Goal: Task Accomplishment & Management: Use online tool/utility

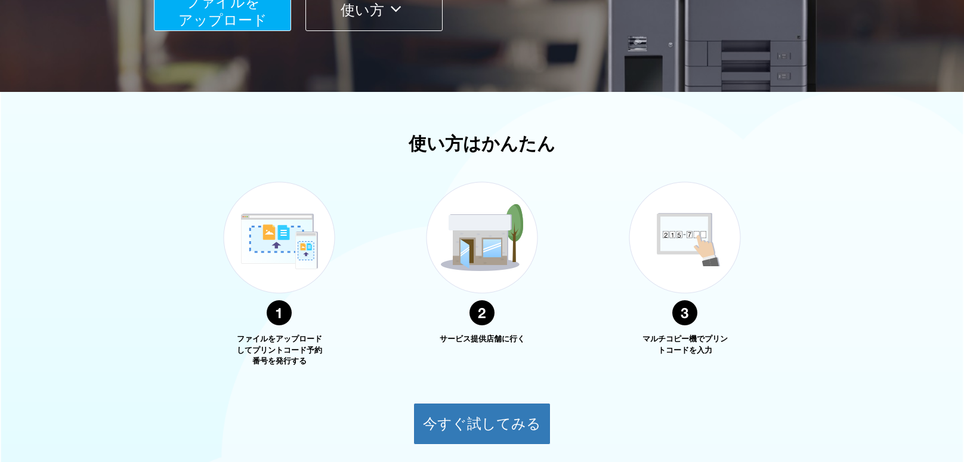
scroll to position [385, 0]
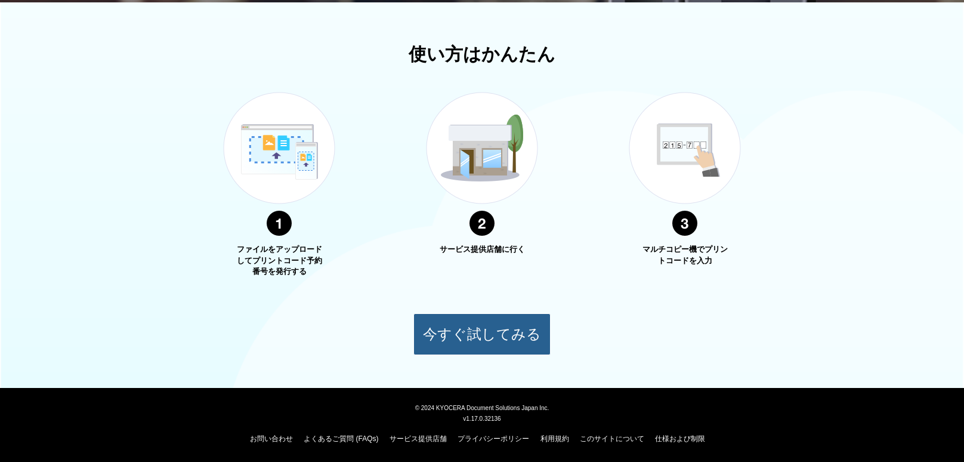
click at [474, 329] on button "今すぐ試してみる" at bounding box center [481, 334] width 137 height 42
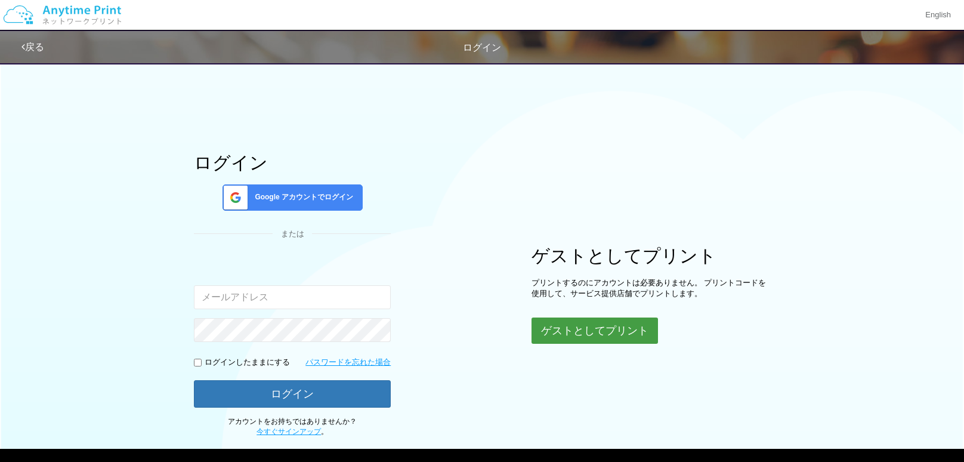
click at [574, 326] on button "ゲストとしてプリント" at bounding box center [594, 330] width 126 height 26
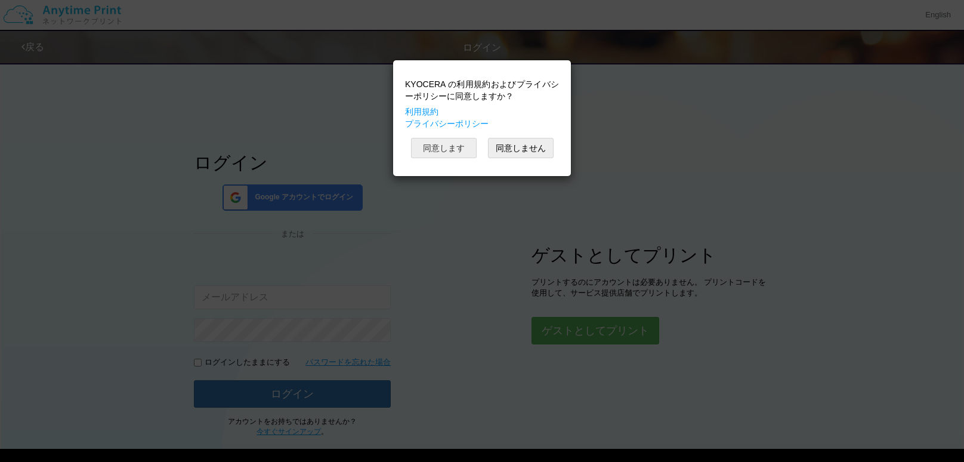
click at [457, 150] on button "同意します" at bounding box center [444, 148] width 66 height 20
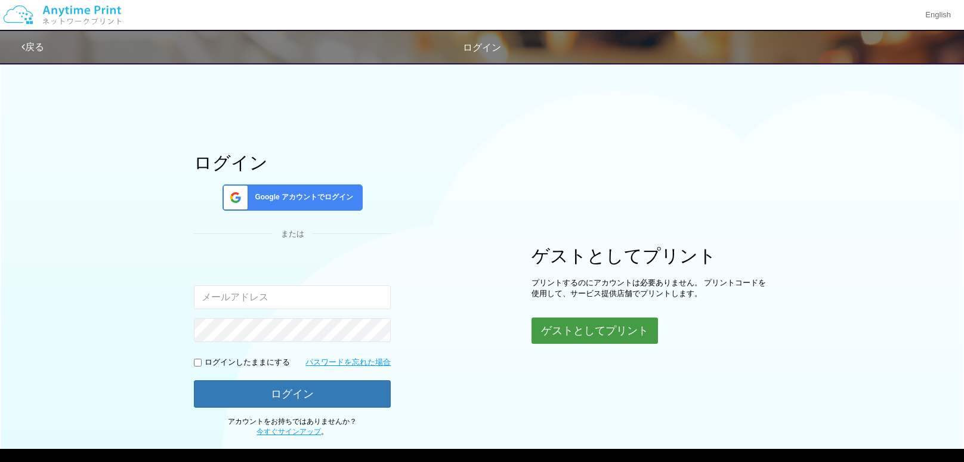
scroll to position [60, 0]
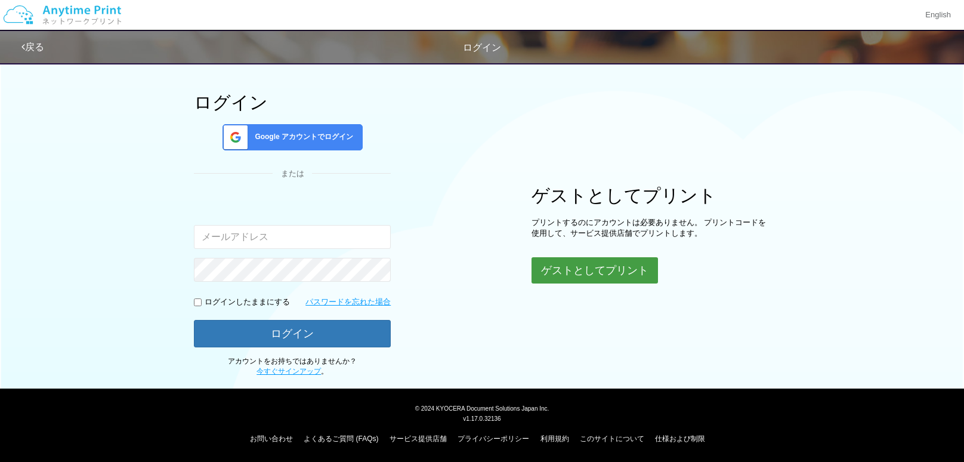
click at [578, 269] on button "ゲストとしてプリント" at bounding box center [594, 270] width 126 height 26
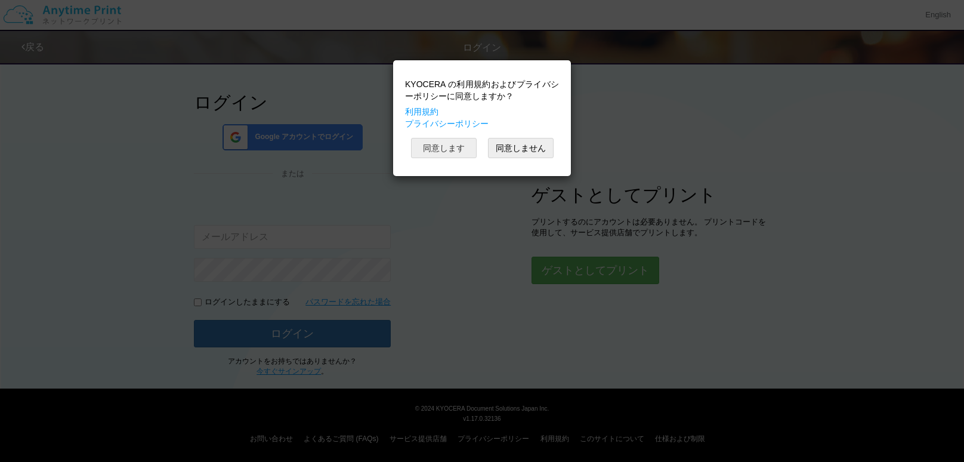
click at [459, 142] on button "同意します" at bounding box center [444, 148] width 66 height 20
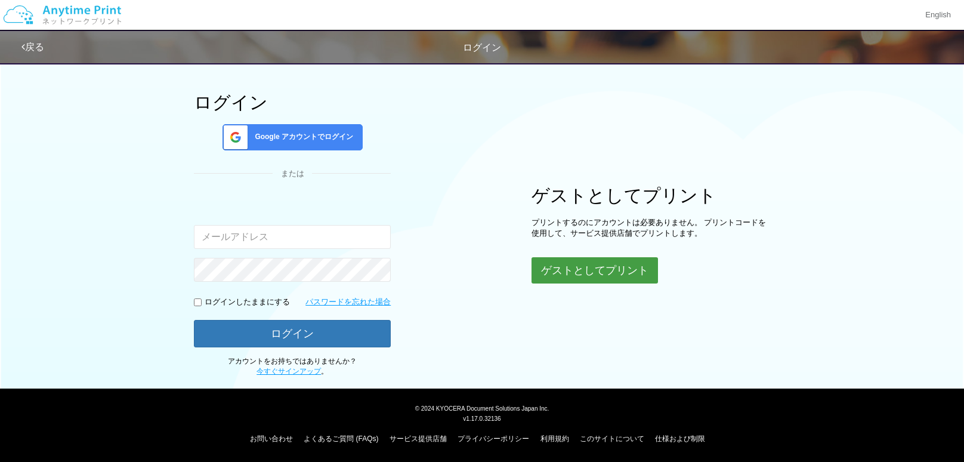
scroll to position [0, 0]
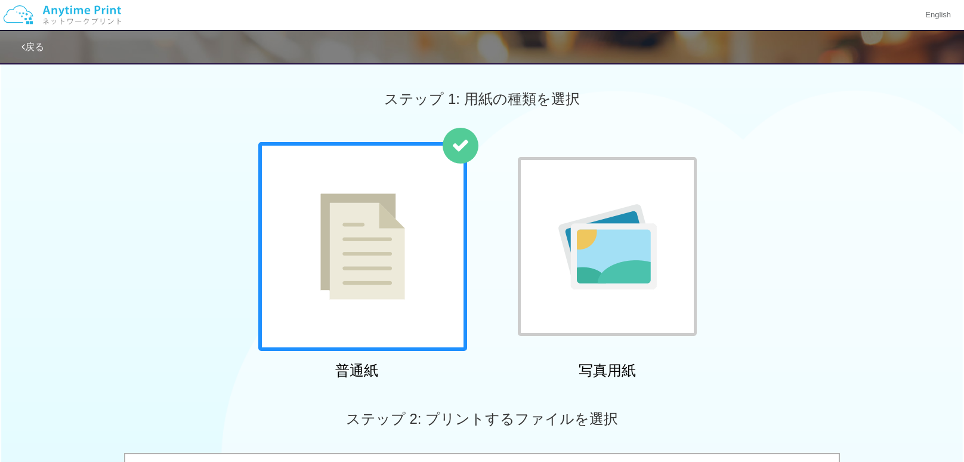
click at [392, 269] on img at bounding box center [362, 246] width 85 height 106
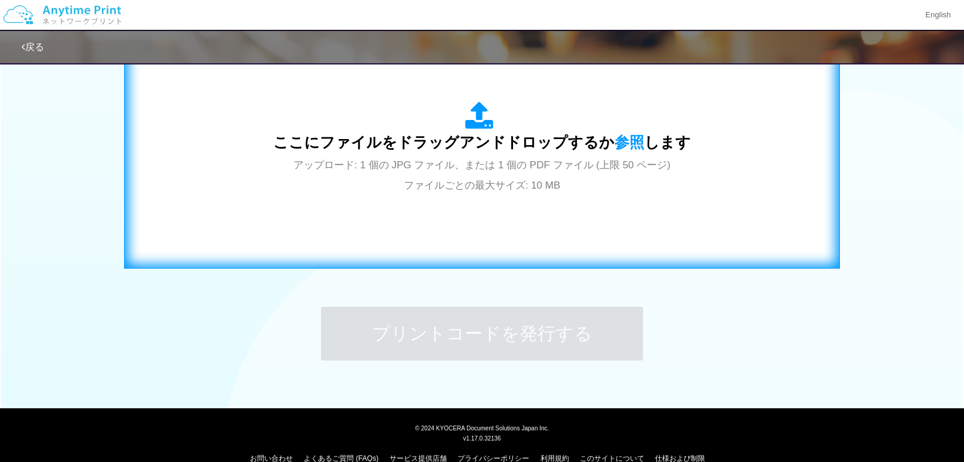
scroll to position [431, 0]
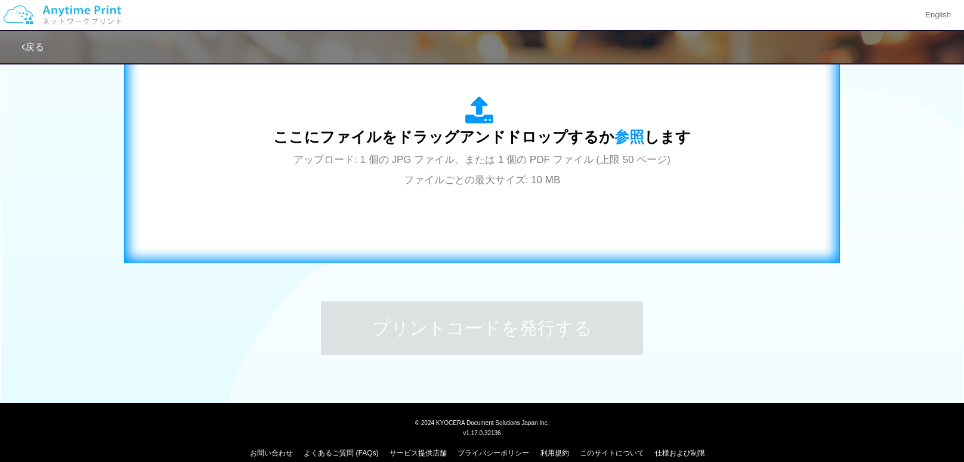
click at [481, 148] on div "ここにファイルをドラッグアンドドロップするか 参照 します アップロード: 1 個の JPG ファイル、または 1 個の PDF ファイル (上限 50 ペー…" at bounding box center [481, 142] width 417 height 93
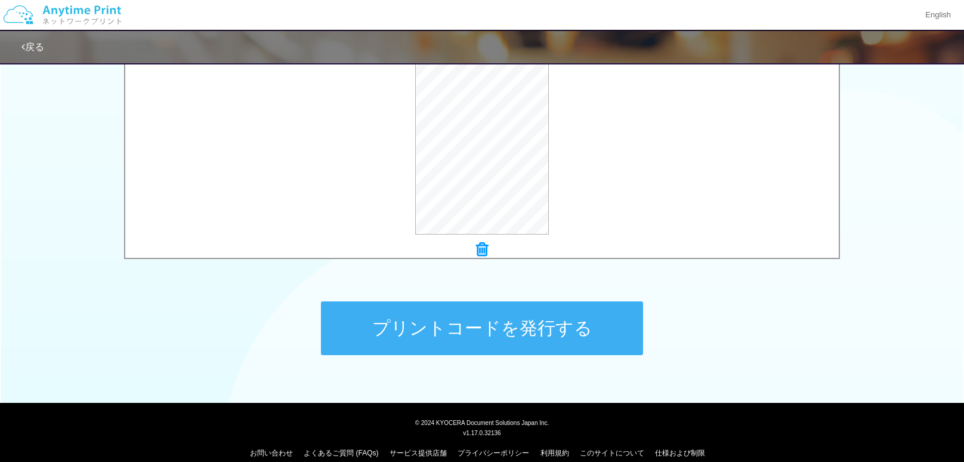
click at [554, 336] on button "プリントコードを発行する" at bounding box center [482, 328] width 322 height 54
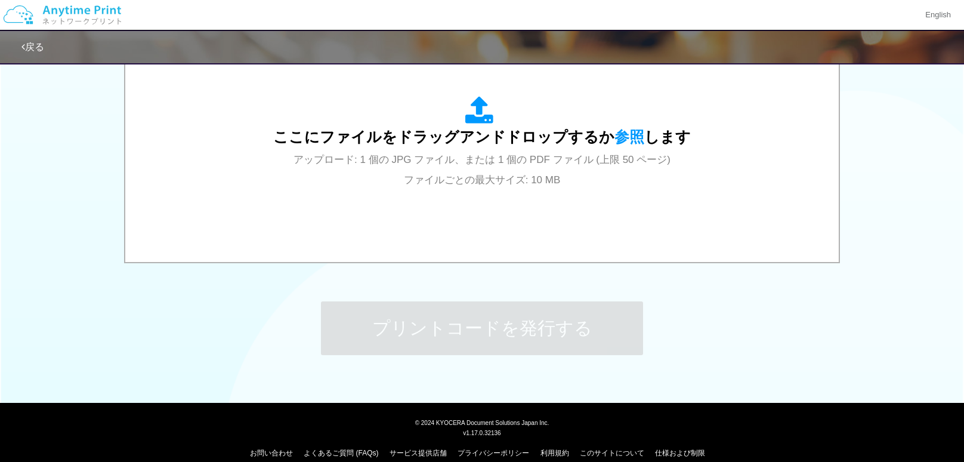
scroll to position [0, 0]
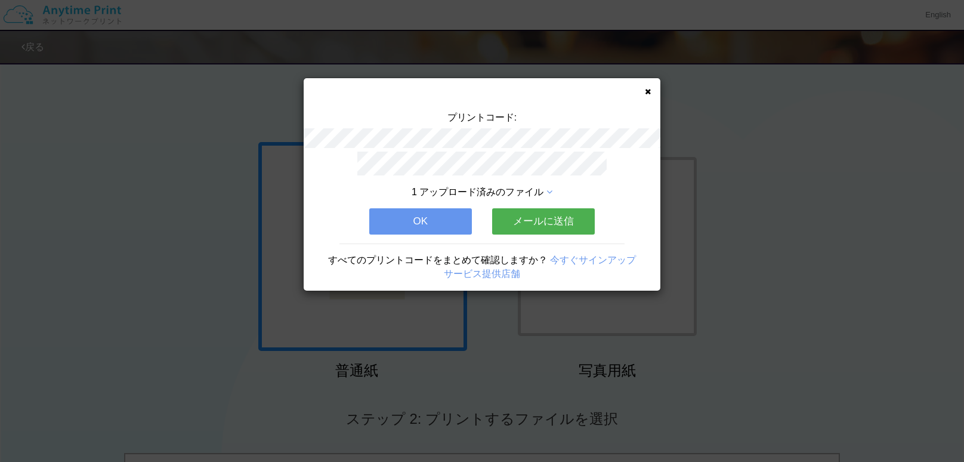
click at [540, 211] on button "メールに送信" at bounding box center [543, 221] width 103 height 26
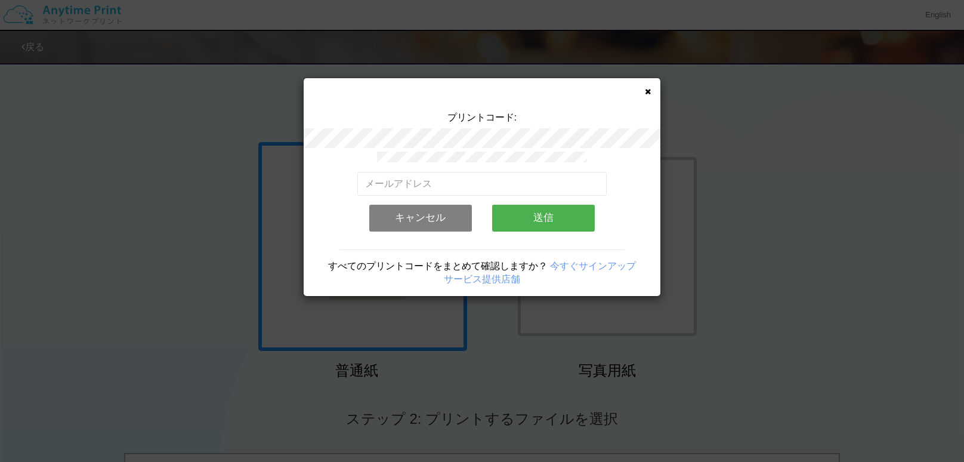
click at [540, 211] on button "送信" at bounding box center [543, 218] width 103 height 26
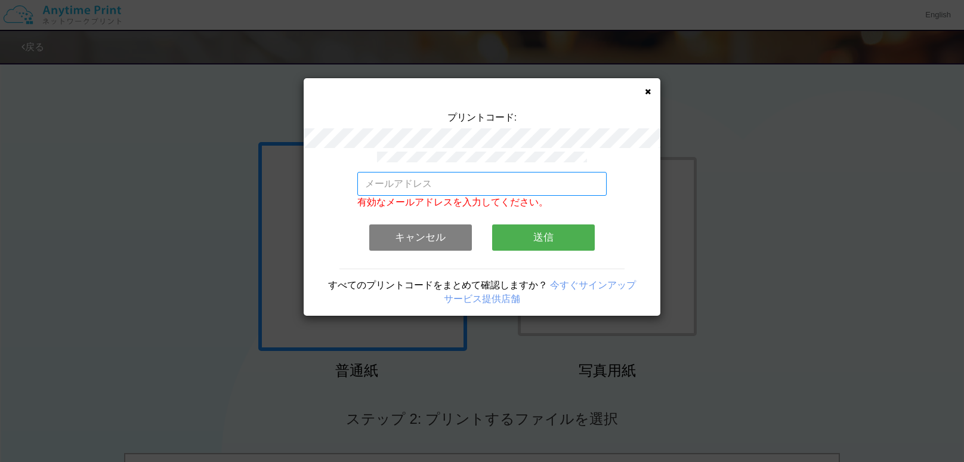
click at [497, 188] on input "email" at bounding box center [482, 184] width 250 height 24
type input "[EMAIL_ADDRESS][DOMAIN_NAME]"
click at [541, 237] on button "送信" at bounding box center [543, 237] width 103 height 26
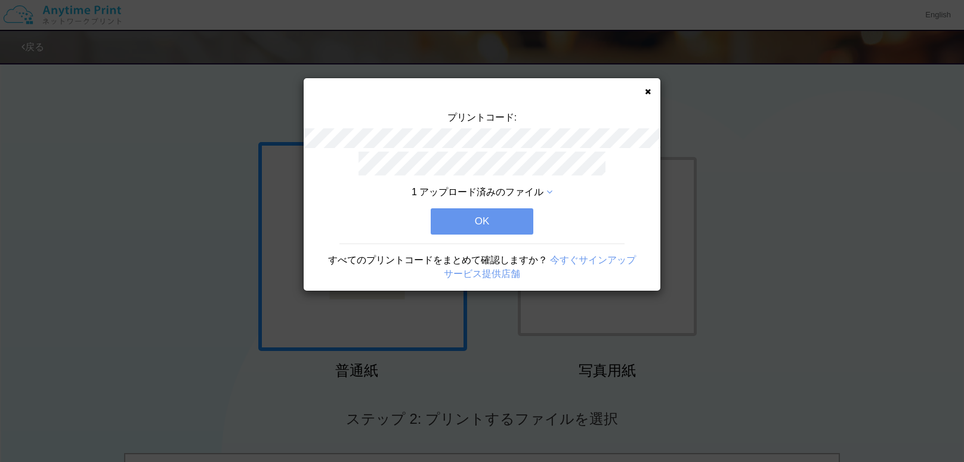
click at [478, 224] on button "OK" at bounding box center [482, 221] width 103 height 26
